Goal: Book appointment/travel/reservation

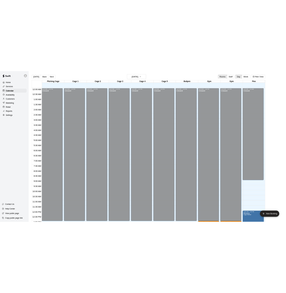
scroll to position [214, 0]
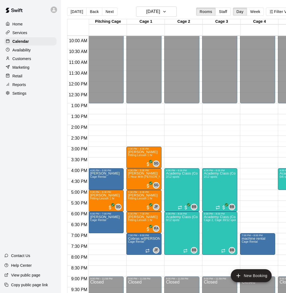
click at [22, 131] on div "Home Services Calendar Availability Customers Marketing Retail Reports Settings…" at bounding box center [30, 146] width 61 height 293
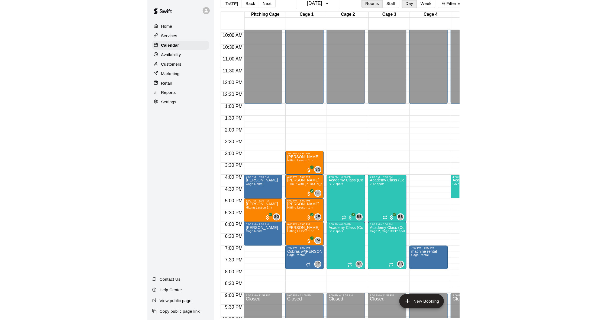
scroll to position [0, 0]
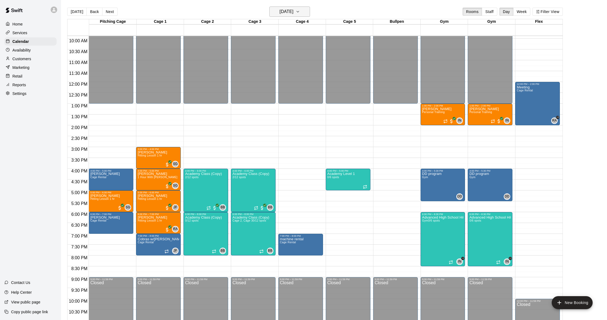
click at [280, 12] on h6 "[DATE]" at bounding box center [287, 12] width 14 height 8
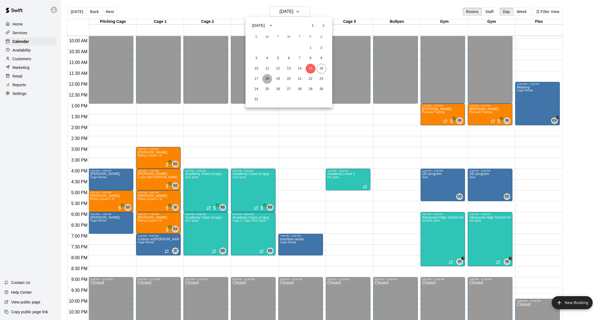
click at [267, 78] on button "18" at bounding box center [267, 79] width 10 height 10
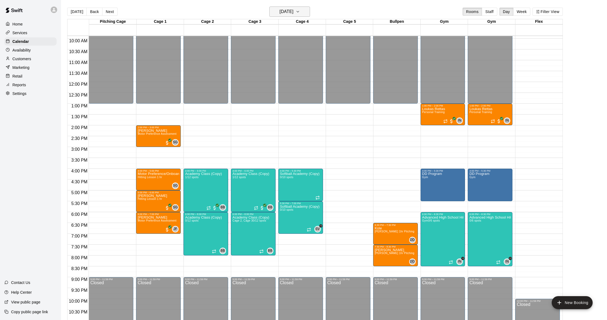
click at [293, 12] on h6 "[DATE]" at bounding box center [287, 12] width 14 height 8
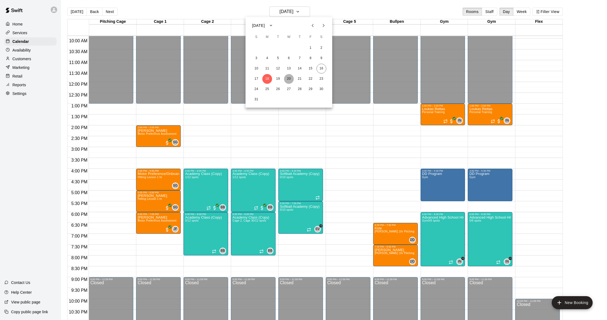
click at [287, 80] on button "20" at bounding box center [289, 79] width 10 height 10
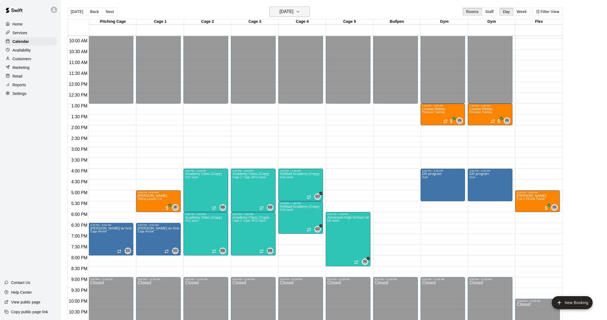
click at [291, 12] on h6 "[DATE]" at bounding box center [287, 12] width 14 height 8
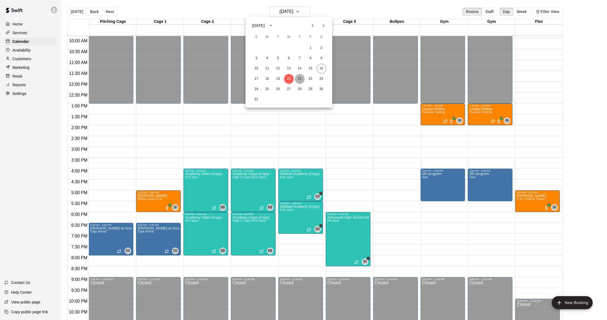
click at [302, 79] on button "21" at bounding box center [300, 79] width 10 height 10
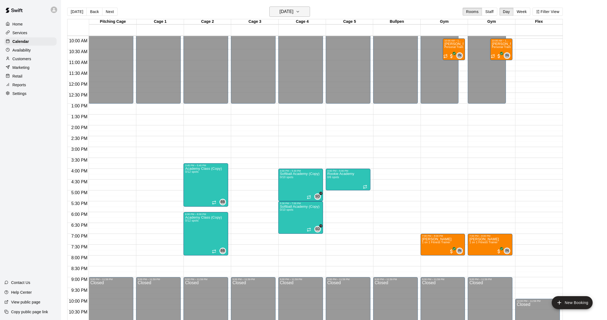
click at [286, 12] on h6 "[DATE]" at bounding box center [287, 12] width 14 height 8
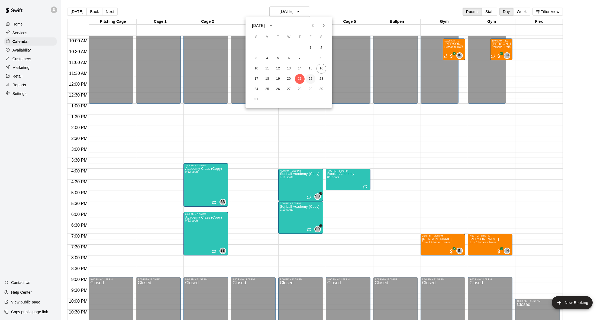
click at [308, 78] on button "22" at bounding box center [311, 79] width 10 height 10
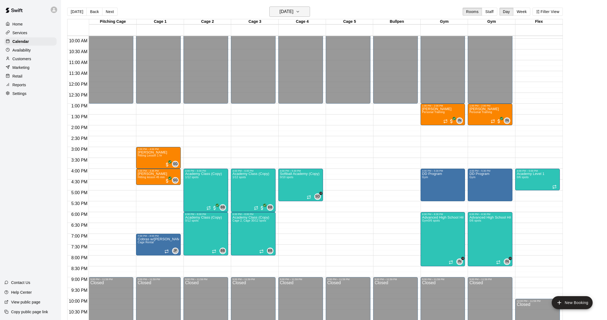
click at [281, 11] on h6 "[DATE]" at bounding box center [287, 12] width 14 height 8
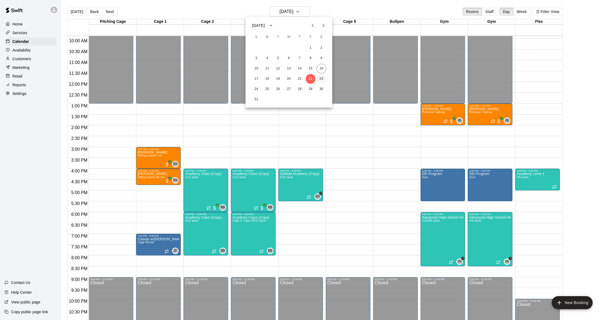
click at [322, 78] on button "23" at bounding box center [321, 79] width 10 height 10
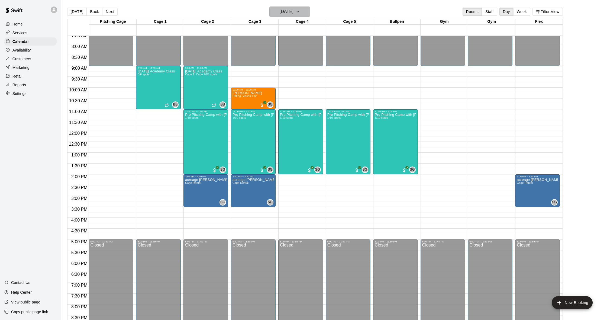
click at [280, 11] on h6 "[DATE]" at bounding box center [287, 12] width 14 height 8
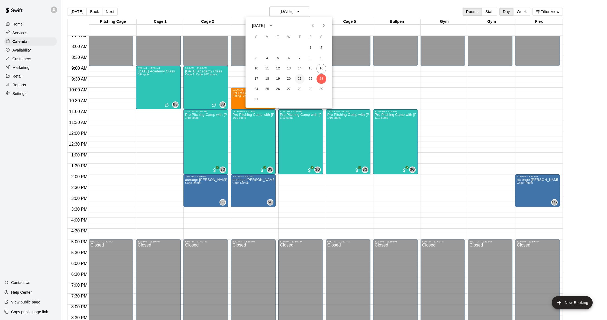
click at [298, 79] on button "21" at bounding box center [300, 79] width 10 height 10
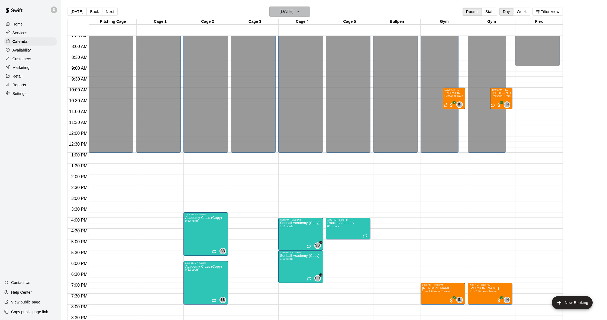
click at [282, 12] on h6 "[DATE]" at bounding box center [287, 12] width 14 height 8
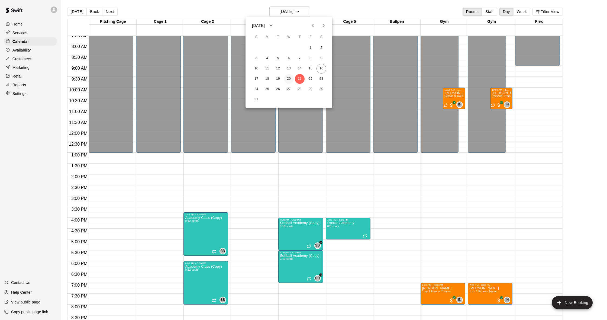
click at [287, 78] on button "20" at bounding box center [289, 79] width 10 height 10
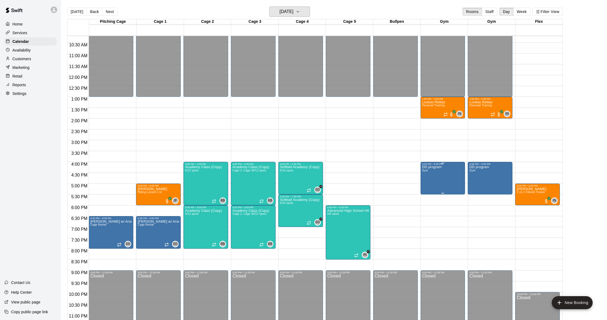
scroll to position [219, 0]
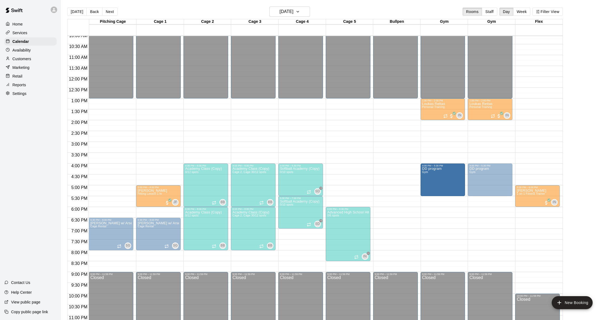
drag, startPoint x: 435, startPoint y: 177, endPoint x: 457, endPoint y: 182, distance: 22.1
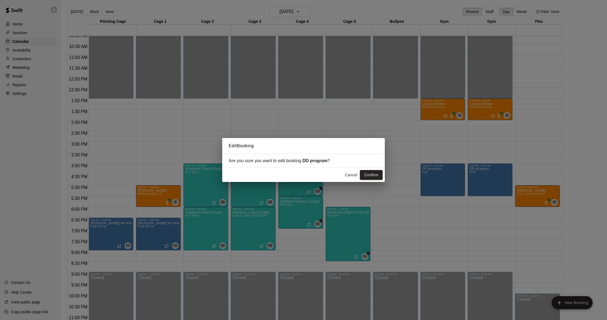
click at [352, 176] on button "Cancel" at bounding box center [350, 175] width 17 height 10
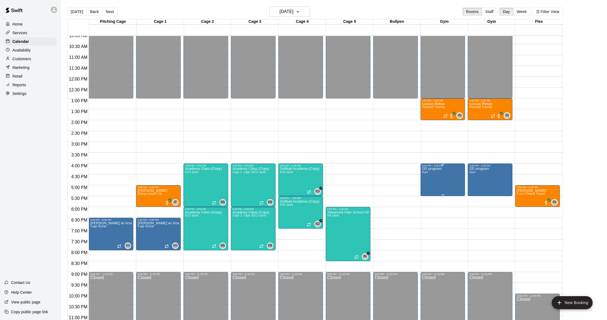
scroll to position [220, 0]
click at [291, 11] on h6 "[DATE]" at bounding box center [287, 12] width 14 height 8
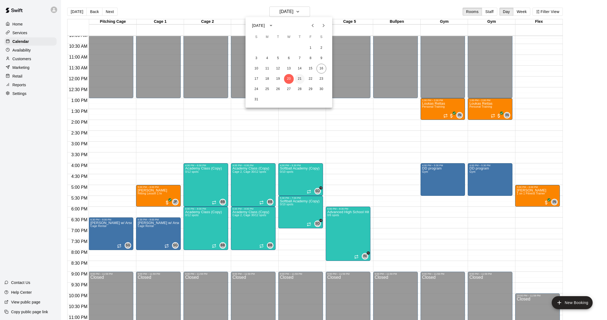
click at [299, 79] on button "21" at bounding box center [300, 79] width 10 height 10
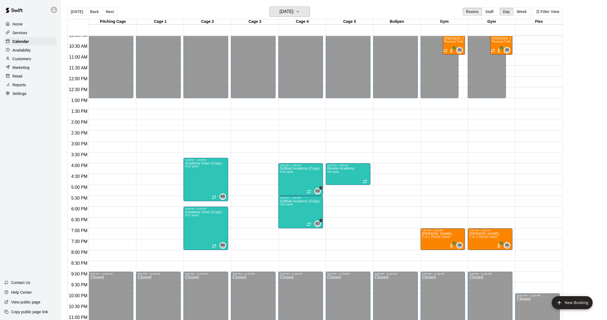
click at [283, 11] on h6 "[DATE]" at bounding box center [287, 12] width 14 height 8
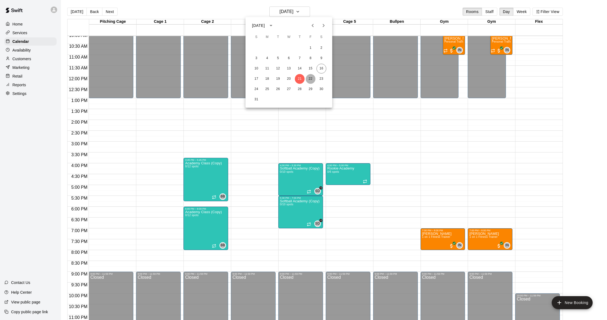
click at [309, 80] on button "22" at bounding box center [311, 79] width 10 height 10
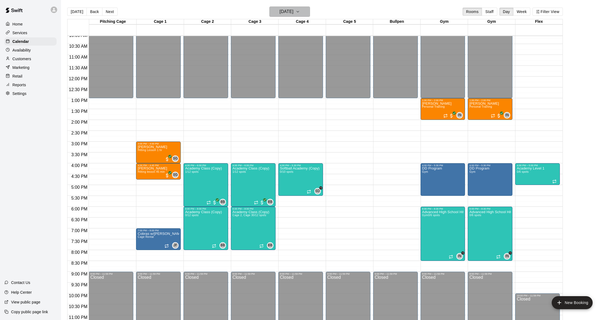
click at [290, 10] on h6 "[DATE]" at bounding box center [287, 12] width 14 height 8
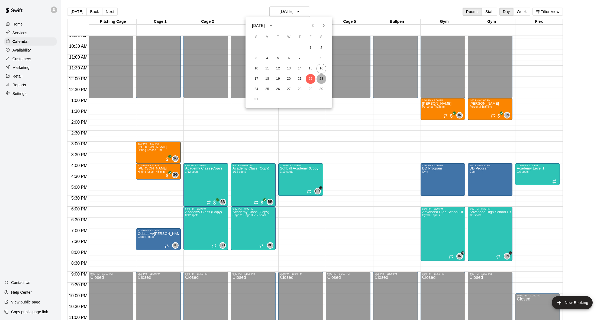
click at [320, 78] on button "23" at bounding box center [321, 79] width 10 height 10
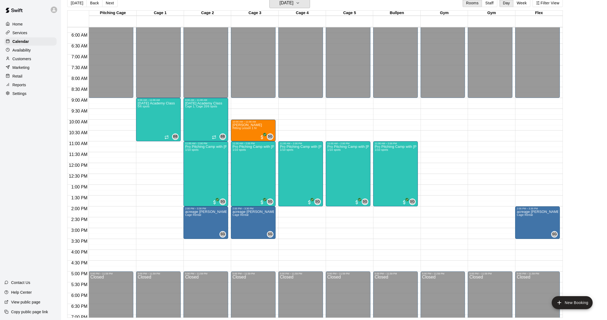
scroll to position [124, 0]
drag, startPoint x: 375, startPoint y: 100, endPoint x: 375, endPoint y: 130, distance: 30.1
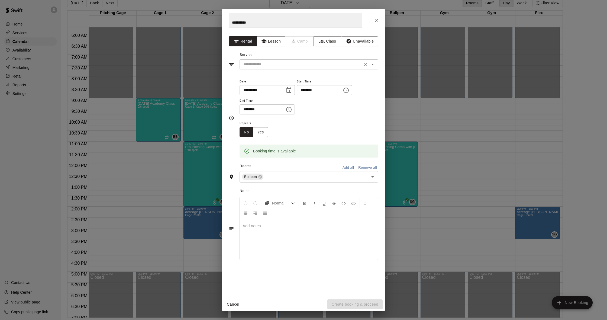
type input "**********"
click at [250, 66] on input "text" at bounding box center [300, 64] width 119 height 7
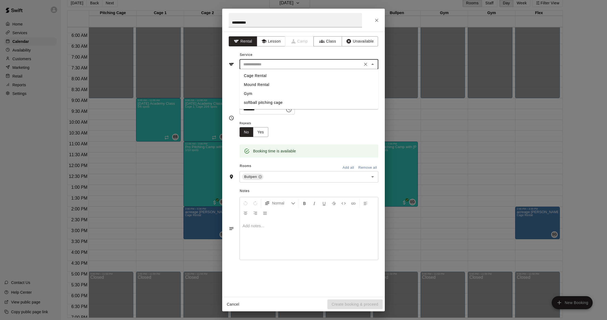
click at [253, 88] on li "Mound Rental" at bounding box center [308, 84] width 139 height 9
type input "**********"
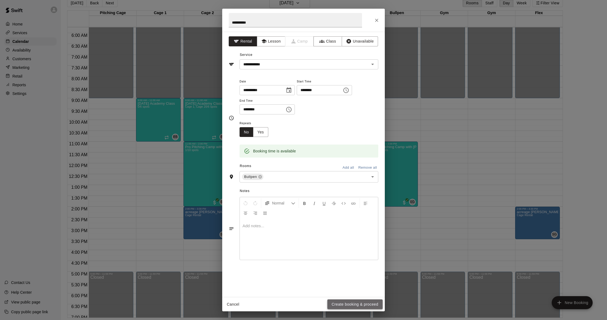
click at [352, 306] on button "Create booking & proceed" at bounding box center [354, 304] width 55 height 10
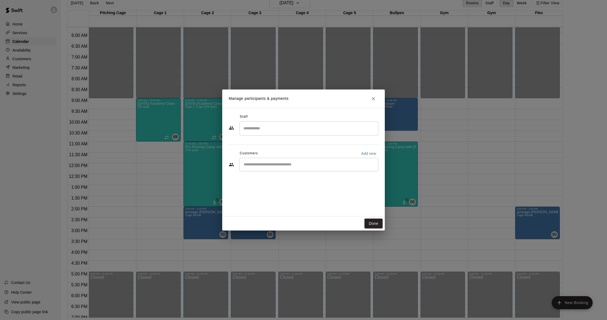
click at [329, 122] on div "​" at bounding box center [308, 128] width 139 height 14
click at [326, 129] on input "Search staff" at bounding box center [309, 128] width 134 height 9
drag, startPoint x: 260, startPoint y: 163, endPoint x: 256, endPoint y: 163, distance: 4.4
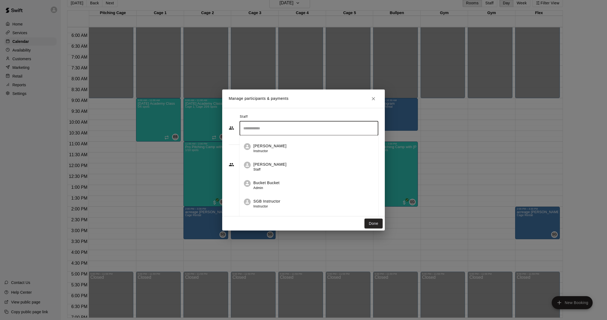
click at [256, 163] on p "[PERSON_NAME]" at bounding box center [269, 164] width 33 height 6
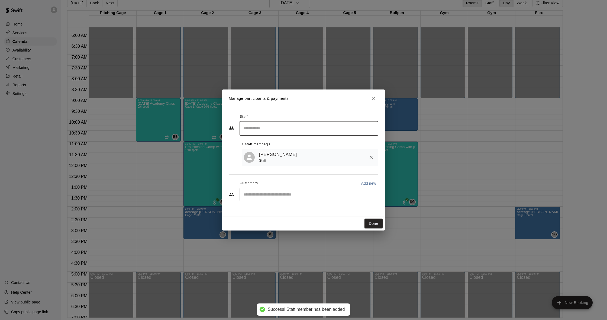
click at [367, 223] on button "Done" at bounding box center [373, 223] width 18 height 10
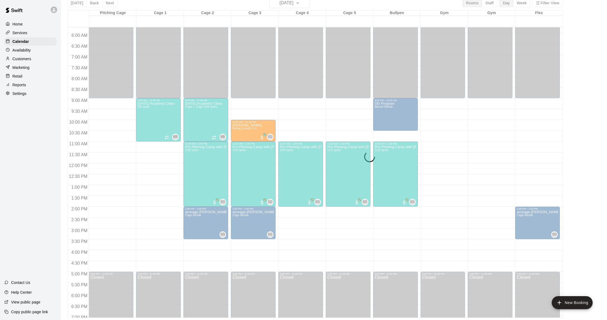
scroll to position [133, 0]
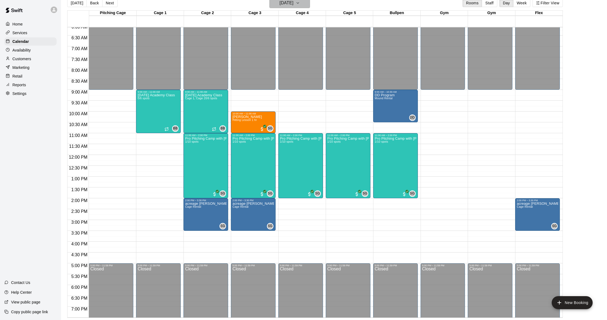
click at [295, 7] on button "[DATE]" at bounding box center [289, 3] width 41 height 10
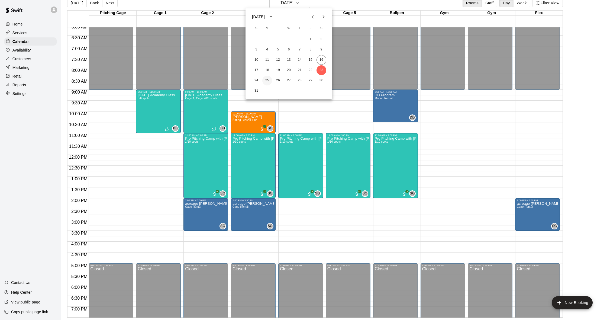
click at [266, 79] on button "25" at bounding box center [267, 81] width 10 height 10
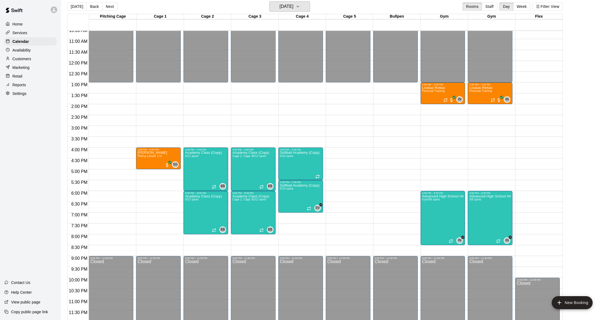
scroll to position [5, 0]
drag, startPoint x: 441, startPoint y: 149, endPoint x: 443, endPoint y: 177, distance: 28.0
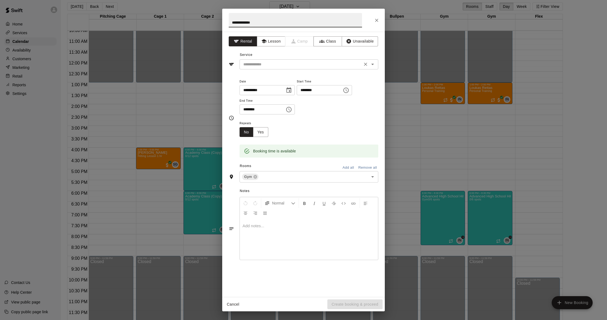
type input "**********"
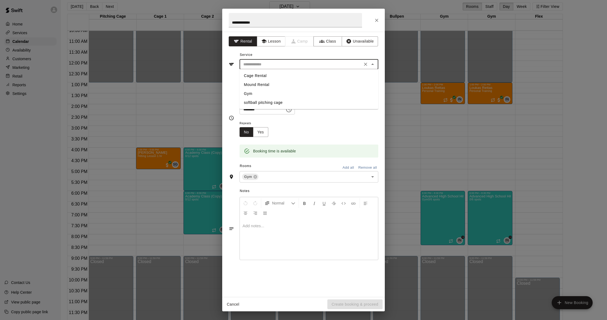
click at [282, 62] on input "text" at bounding box center [300, 64] width 119 height 7
drag, startPoint x: 250, startPoint y: 92, endPoint x: 245, endPoint y: 92, distance: 5.4
click at [250, 92] on li "Gym" at bounding box center [308, 93] width 139 height 9
type input "***"
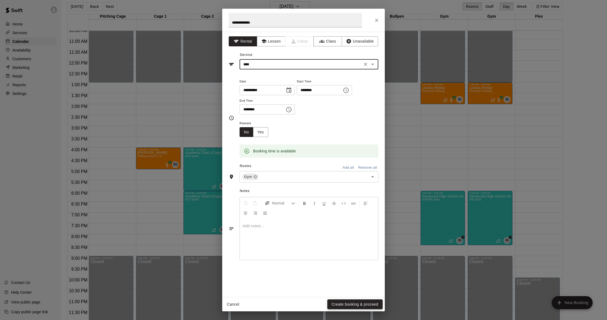
click at [342, 303] on button "Create booking & proceed" at bounding box center [354, 304] width 55 height 10
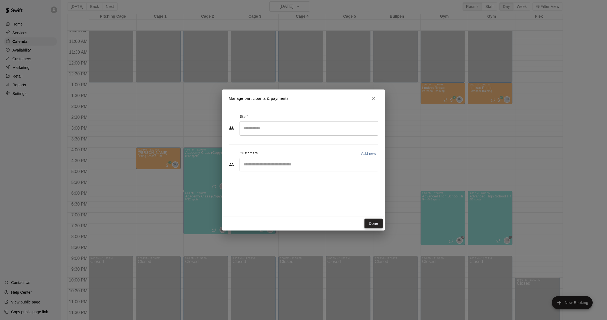
click at [379, 226] on button "Done" at bounding box center [373, 223] width 18 height 10
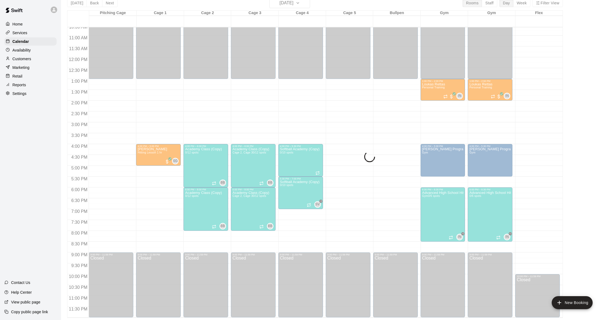
scroll to position [9, 0]
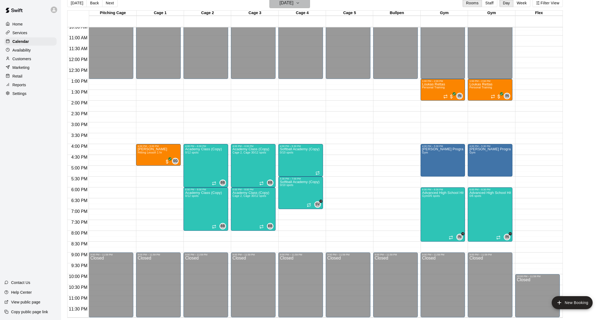
click at [282, 1] on h6 "[DATE]" at bounding box center [287, 3] width 14 height 8
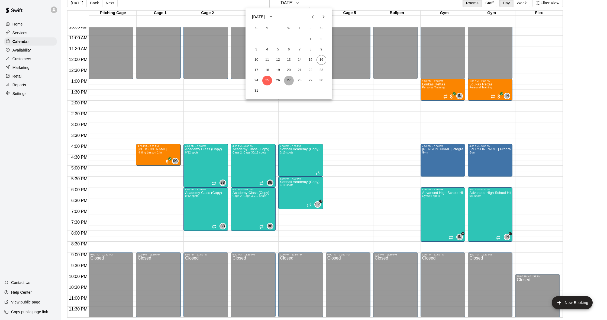
click at [292, 81] on button "27" at bounding box center [289, 81] width 10 height 10
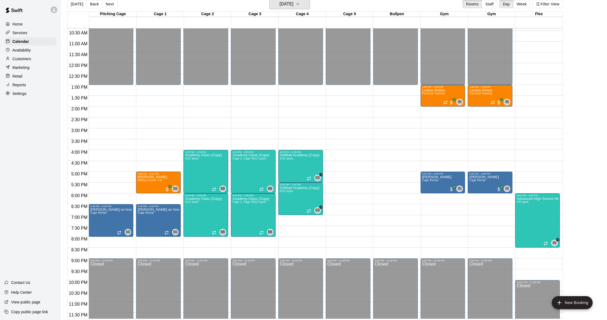
scroll to position [226, 0]
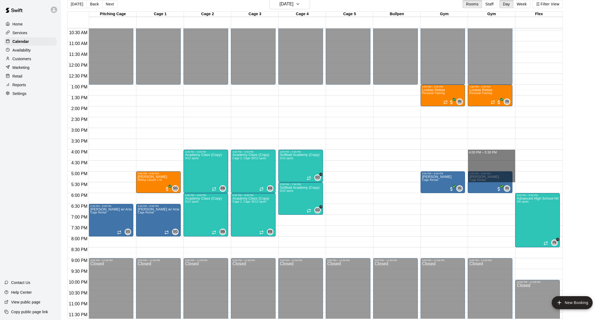
drag, startPoint x: 485, startPoint y: 151, endPoint x: 487, endPoint y: 182, distance: 30.9
drag, startPoint x: 480, startPoint y: 149, endPoint x: 480, endPoint y: 169, distance: 20.0
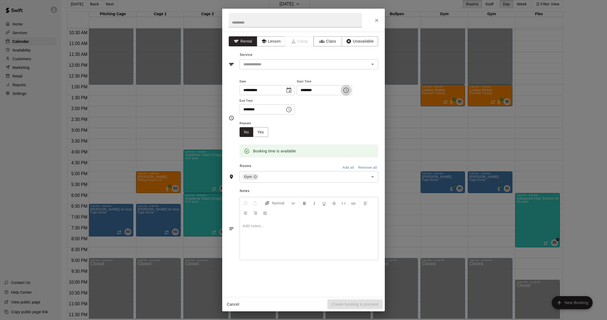
click at [349, 91] on icon "Choose time, selected time is 3:45 PM" at bounding box center [346, 90] width 7 height 7
click at [312, 119] on li "04" at bounding box center [315, 121] width 7 height 5
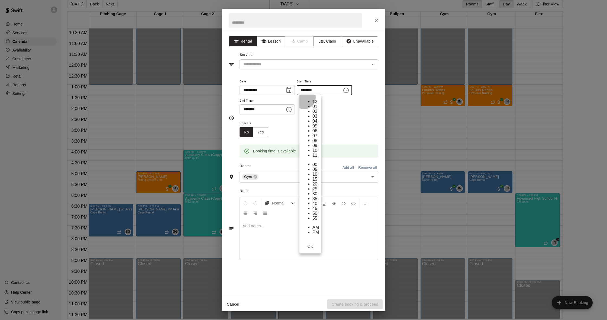
click at [319, 162] on li "00" at bounding box center [315, 164] width 7 height 5
type input "********"
click at [278, 22] on input "text" at bounding box center [295, 20] width 133 height 14
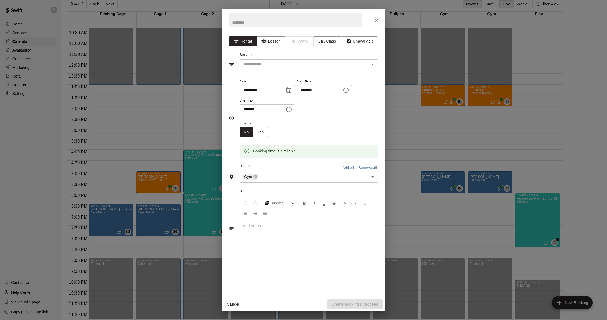
click at [278, 22] on input "text" at bounding box center [295, 20] width 133 height 14
type input "**********"
click at [272, 46] on button "Lesson" at bounding box center [271, 41] width 28 height 10
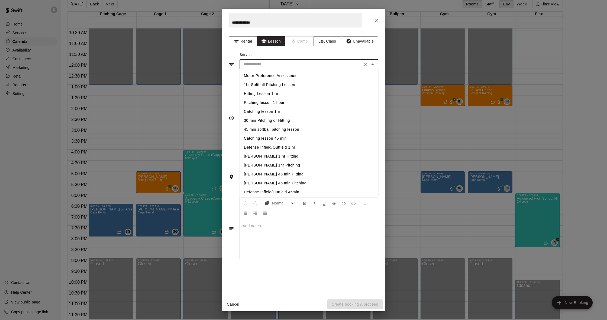
click at [262, 67] on input "text" at bounding box center [300, 64] width 119 height 7
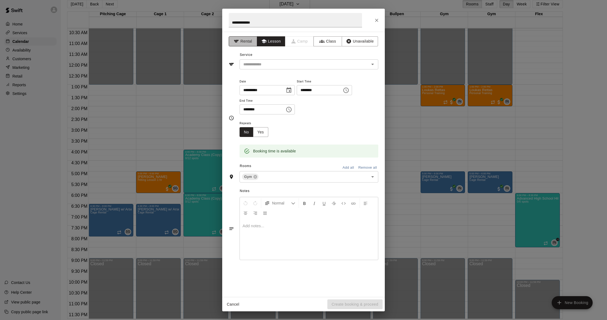
click at [236, 39] on icon "button" at bounding box center [236, 40] width 5 height 5
click at [255, 67] on input "text" at bounding box center [300, 64] width 119 height 7
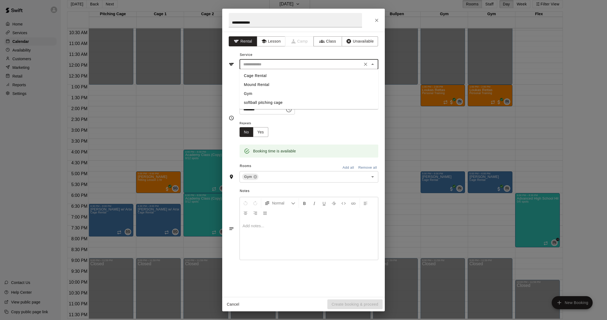
click at [250, 93] on li "Gym" at bounding box center [308, 93] width 139 height 9
type input "***"
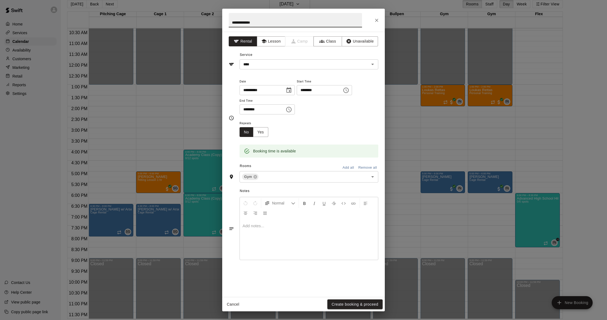
click at [279, 18] on input "**********" at bounding box center [295, 20] width 133 height 14
click at [280, 21] on input "**********" at bounding box center [295, 20] width 133 height 14
type input "**********"
click at [341, 305] on button "Create booking & proceed" at bounding box center [354, 304] width 55 height 10
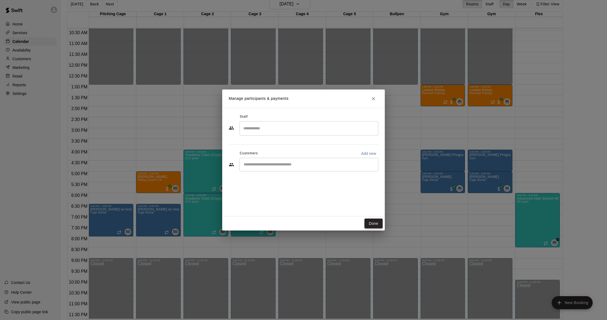
click at [377, 227] on button "Done" at bounding box center [373, 223] width 18 height 10
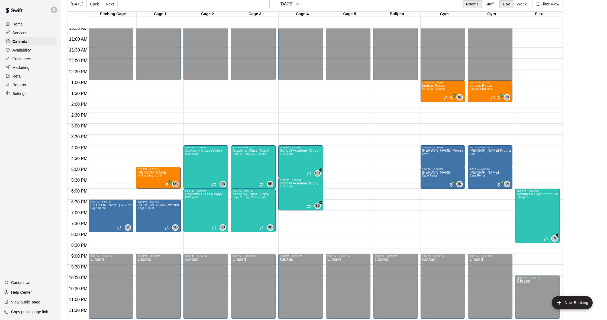
scroll to position [231, 0]
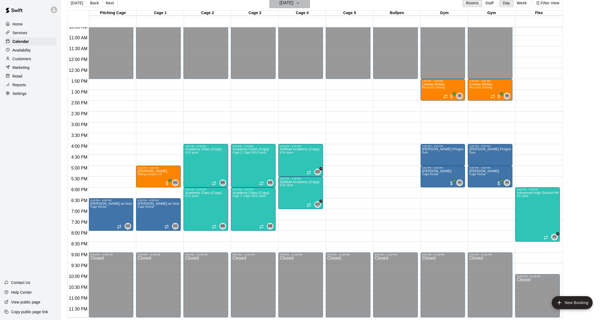
click at [293, 3] on h6 "[DATE]" at bounding box center [287, 3] width 14 height 8
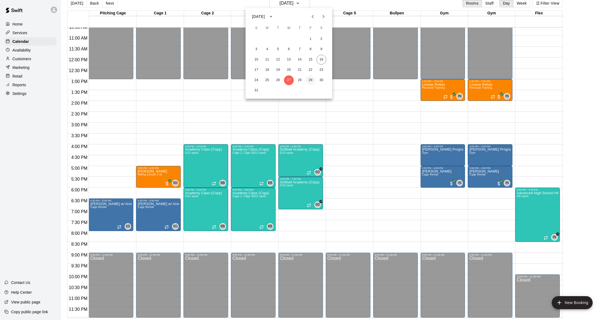
click at [310, 79] on button "29" at bounding box center [311, 80] width 10 height 10
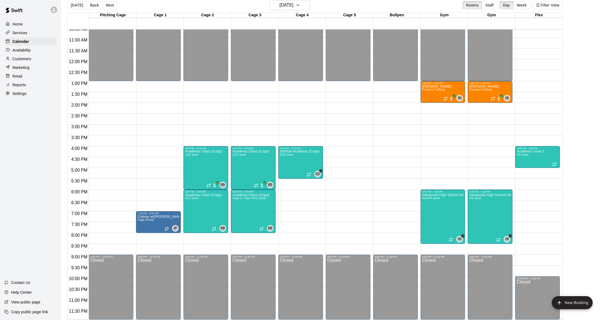
scroll to position [231, 0]
drag, startPoint x: 442, startPoint y: 147, endPoint x: 442, endPoint y: 175, distance: 27.9
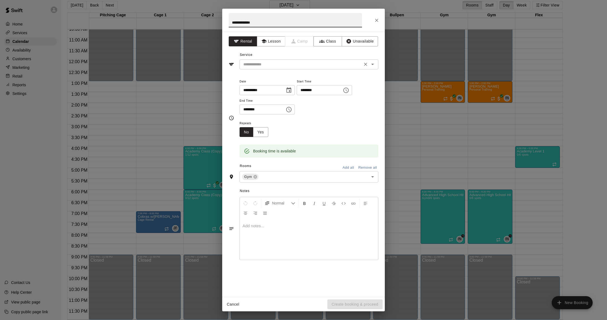
click at [257, 68] on div "​" at bounding box center [308, 64] width 139 height 10
type input "**********"
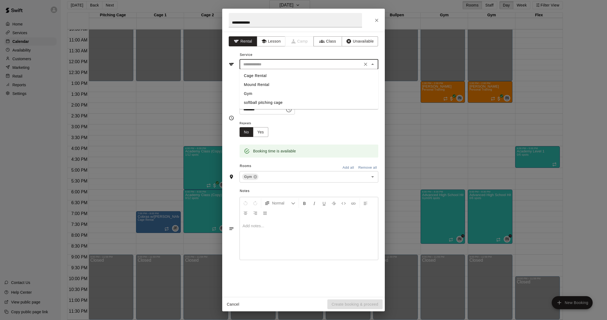
click at [252, 92] on li "Gym" at bounding box center [308, 93] width 139 height 9
type input "***"
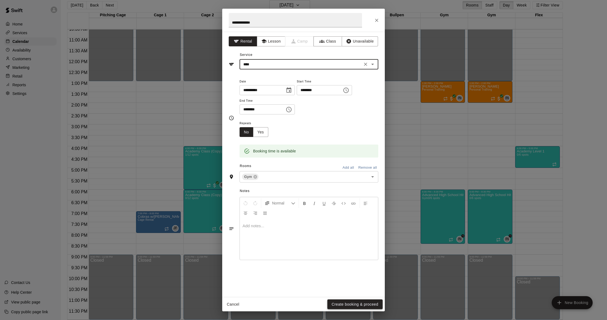
click at [375, 305] on button "Create booking & proceed" at bounding box center [354, 304] width 55 height 10
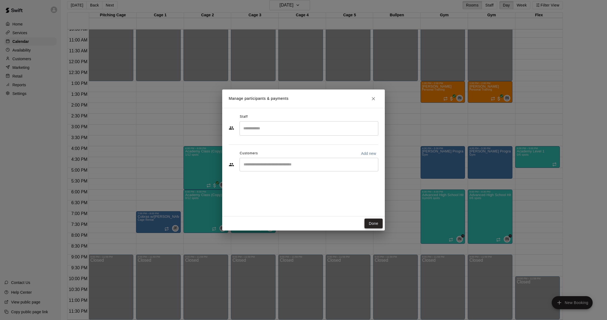
click at [379, 221] on button "Done" at bounding box center [373, 223] width 18 height 10
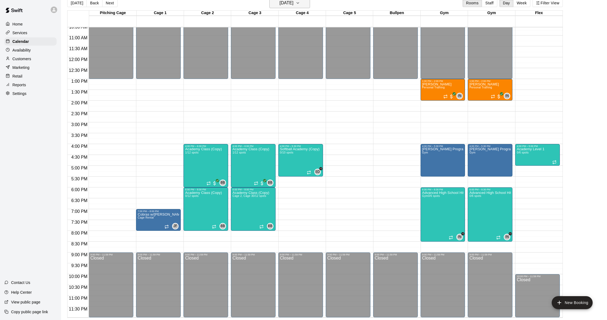
scroll to position [9, 0]
click at [291, 4] on h6 "[DATE]" at bounding box center [287, 3] width 14 height 8
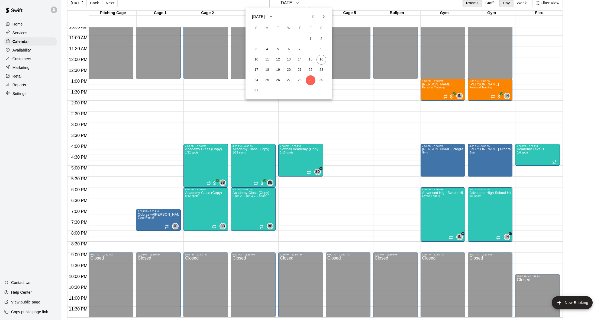
click at [594, 43] on div at bounding box center [303, 160] width 607 height 320
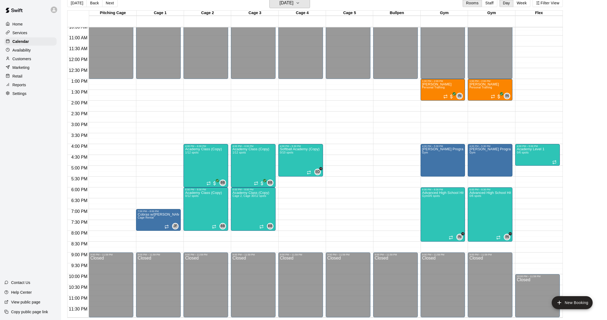
scroll to position [7, 0]
